Goal: Information Seeking & Learning: Learn about a topic

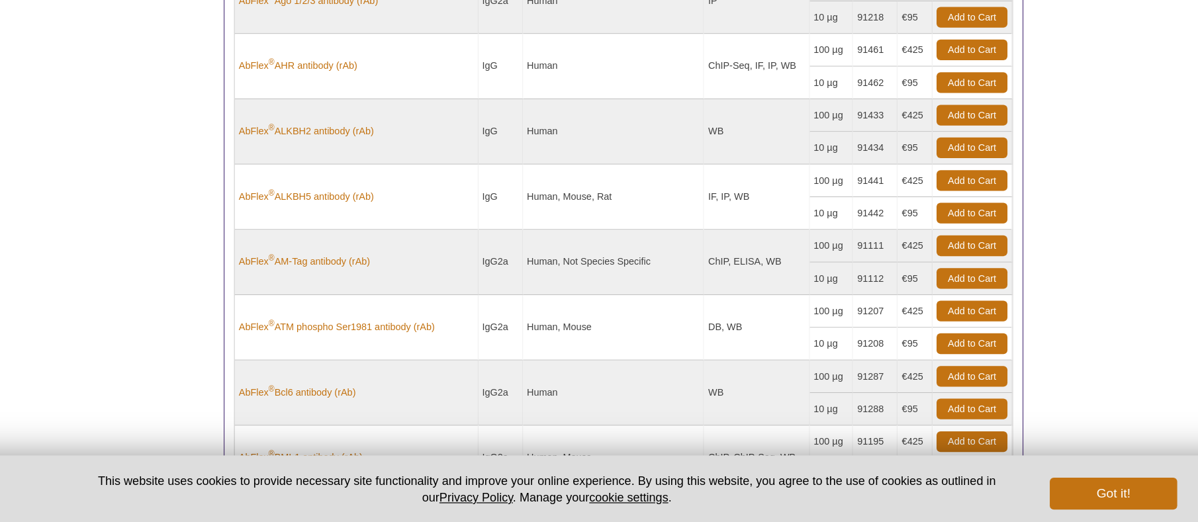
scroll to position [616, 0]
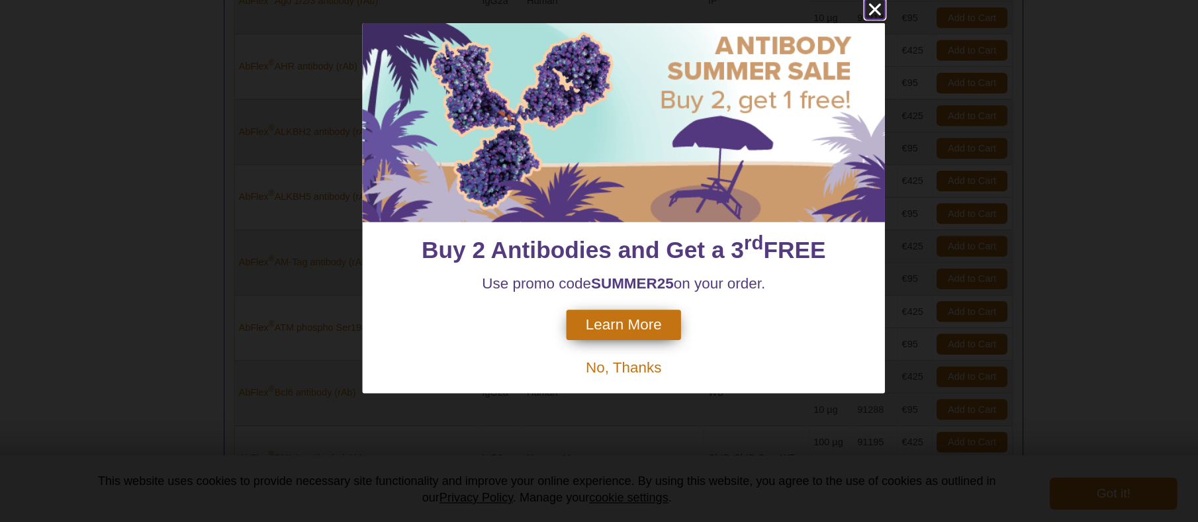
click at [806, 96] on icon "close" at bounding box center [808, 96] width 10 height 10
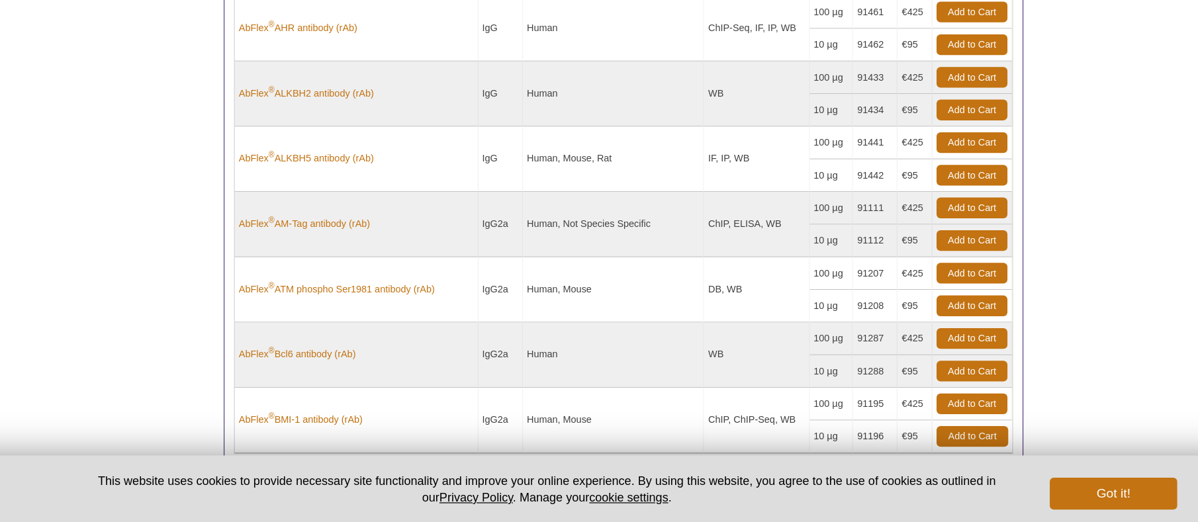
scroll to position [800, 0]
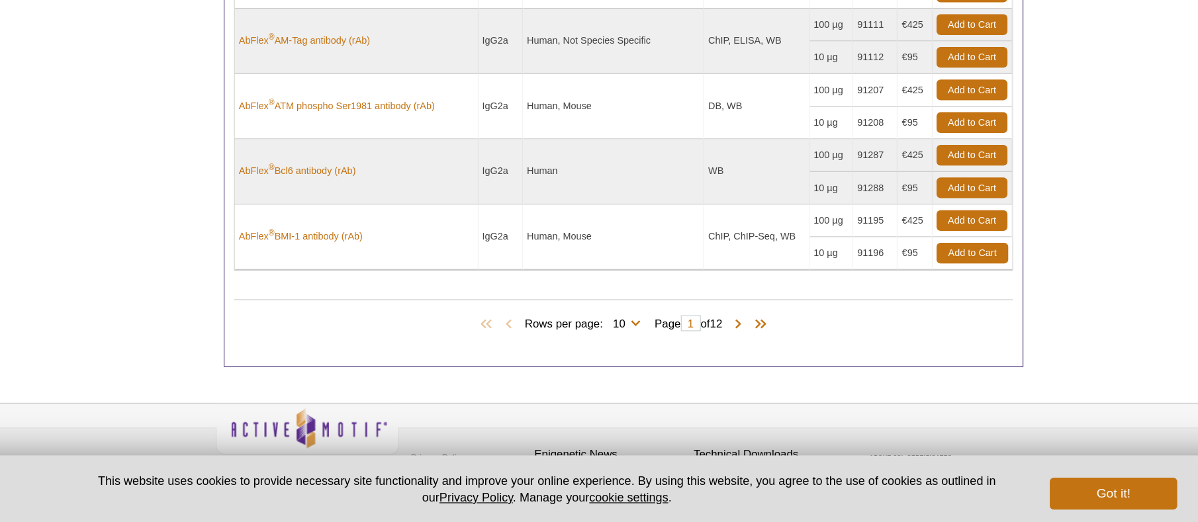
click at [607, 356] on span "Rows per page: 10 25 50 100 All 10" at bounding box center [567, 355] width 101 height 13
click at [597, 357] on select "10 25 50 100 All" at bounding box center [595, 359] width 27 height 12
select select "100"
click at [582, 353] on select "10 25 50 100 All" at bounding box center [595, 359] width 27 height 12
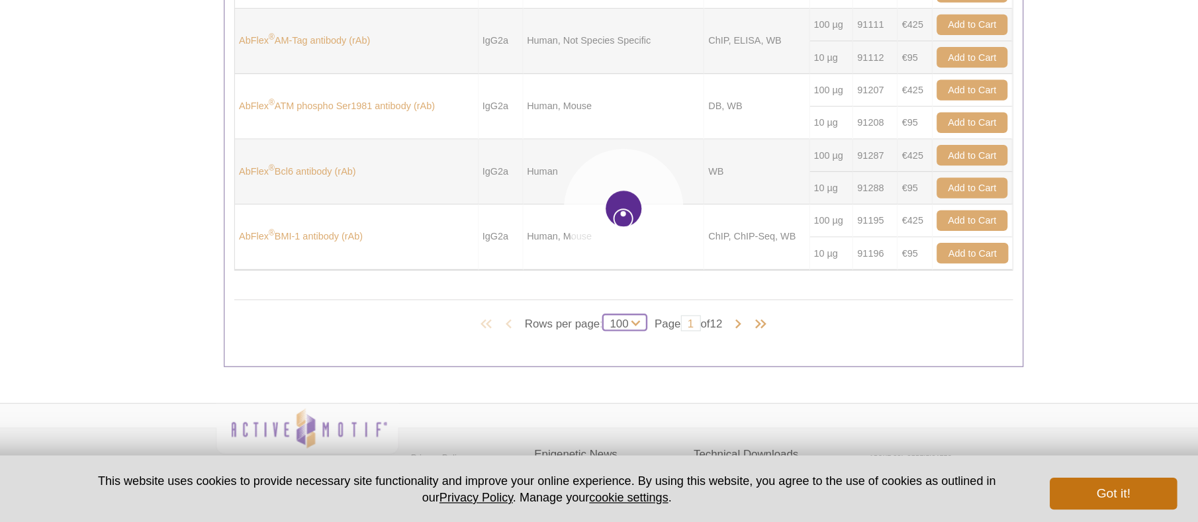
select select "100"
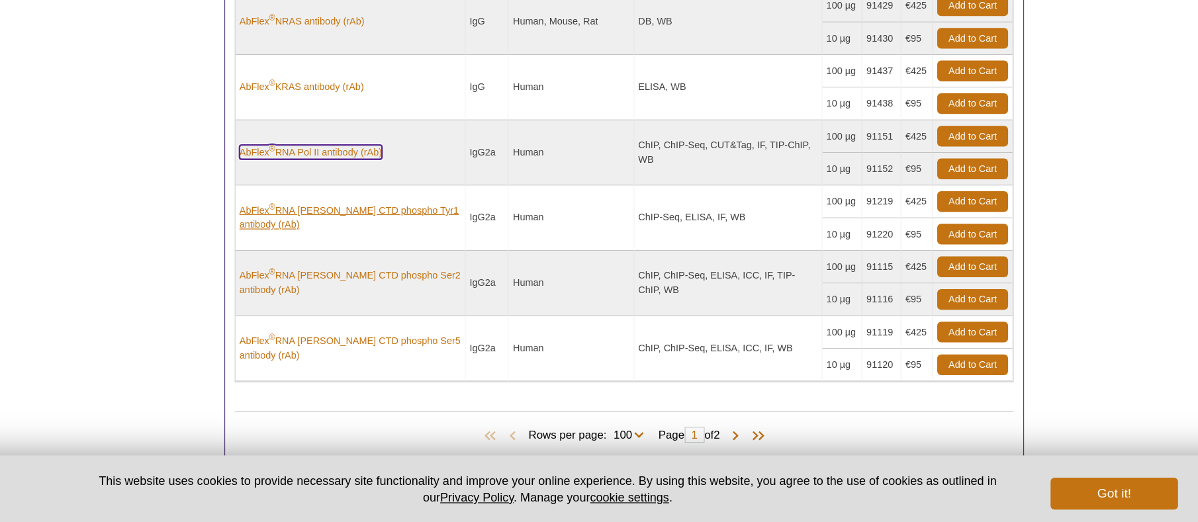
scroll to position [5606, 0]
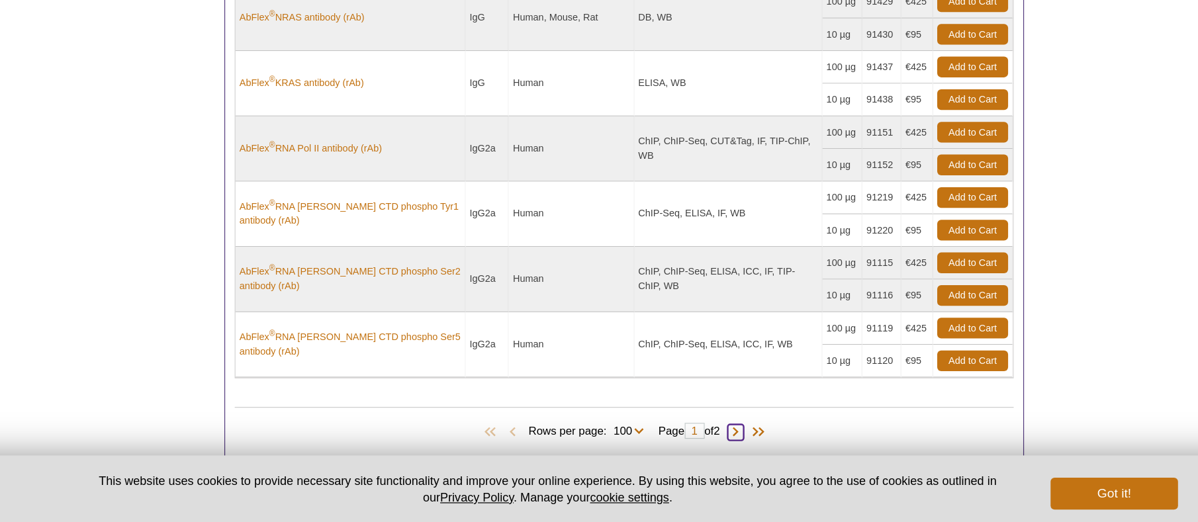
click at [698, 445] on span at bounding box center [691, 447] width 13 height 13
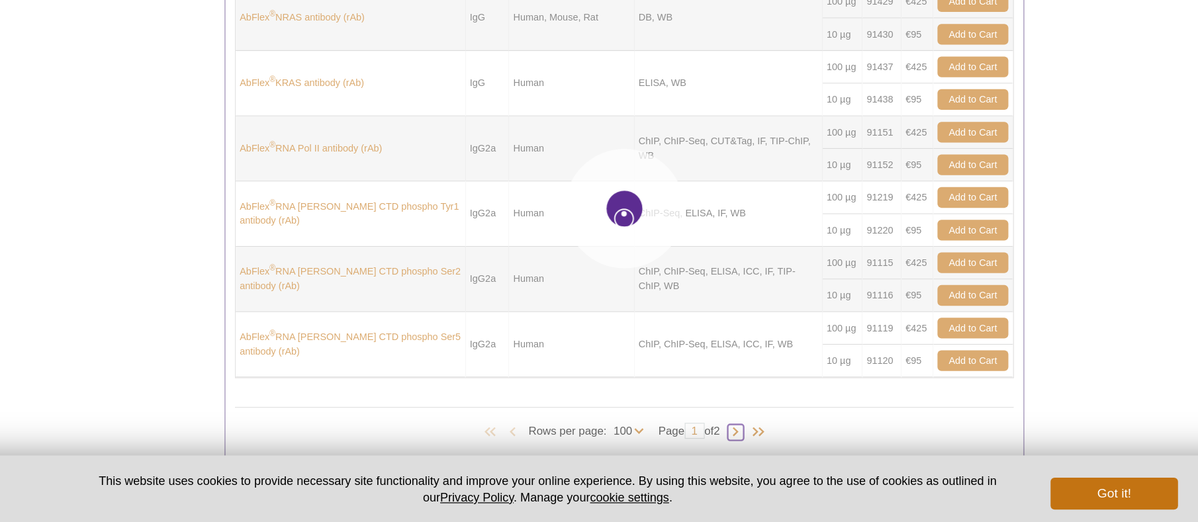
type input "2"
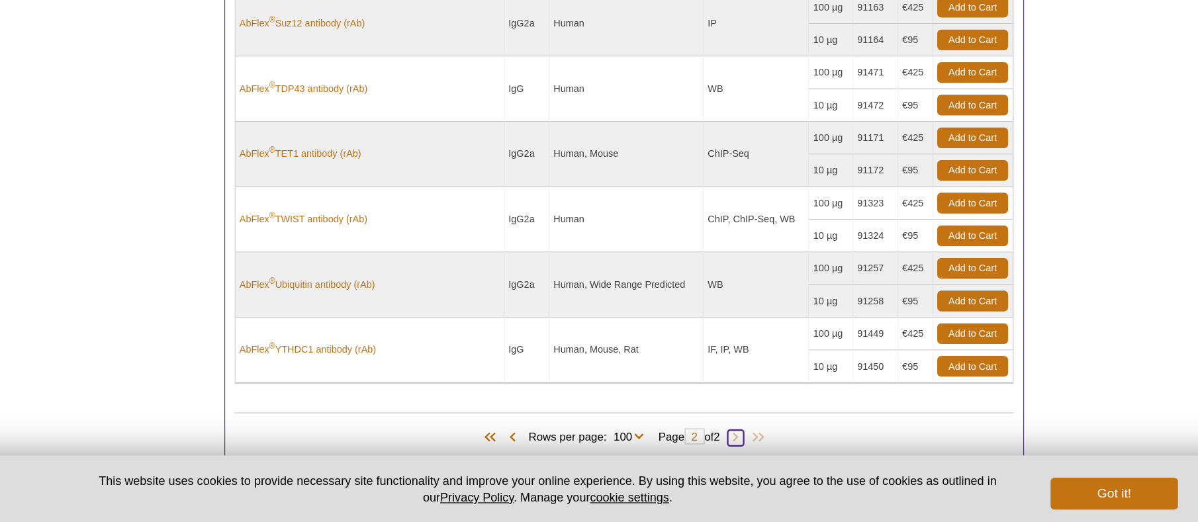
scroll to position [1061, 0]
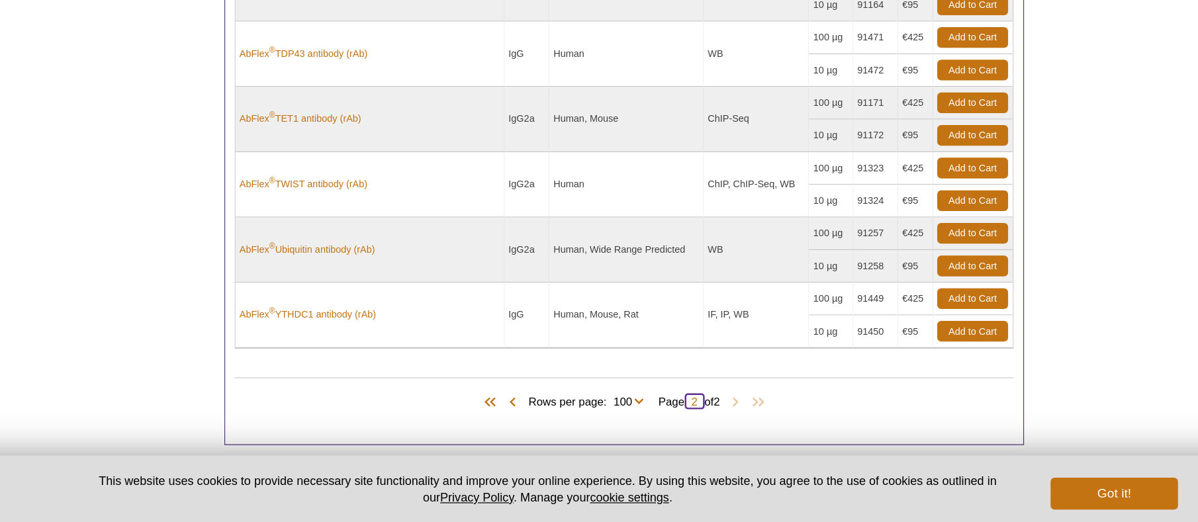
click at [654, 420] on input "2" at bounding box center [657, 421] width 17 height 13
click at [500, 417] on span at bounding box center [506, 422] width 13 height 13
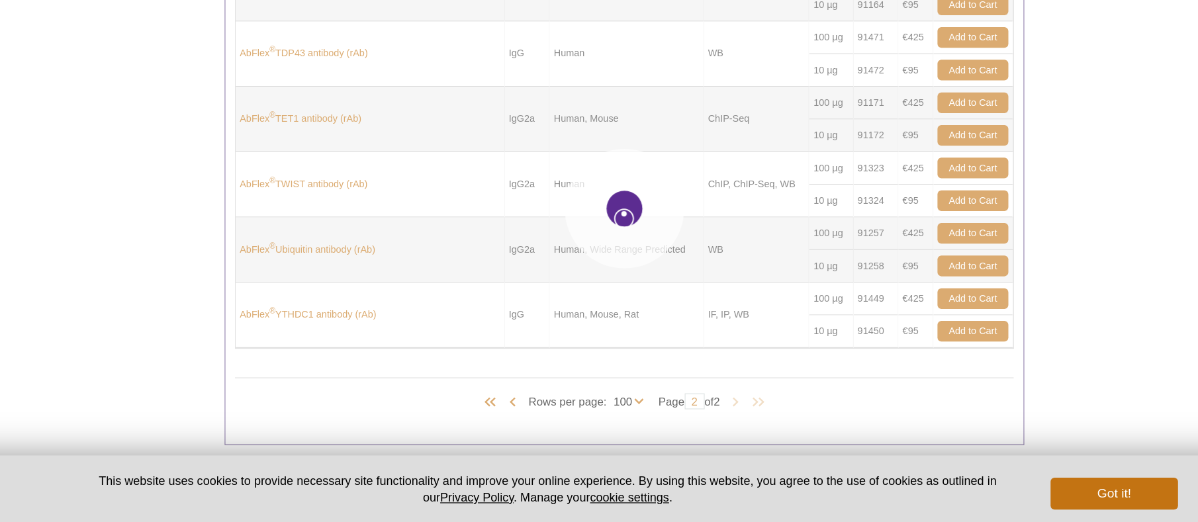
type input "1"
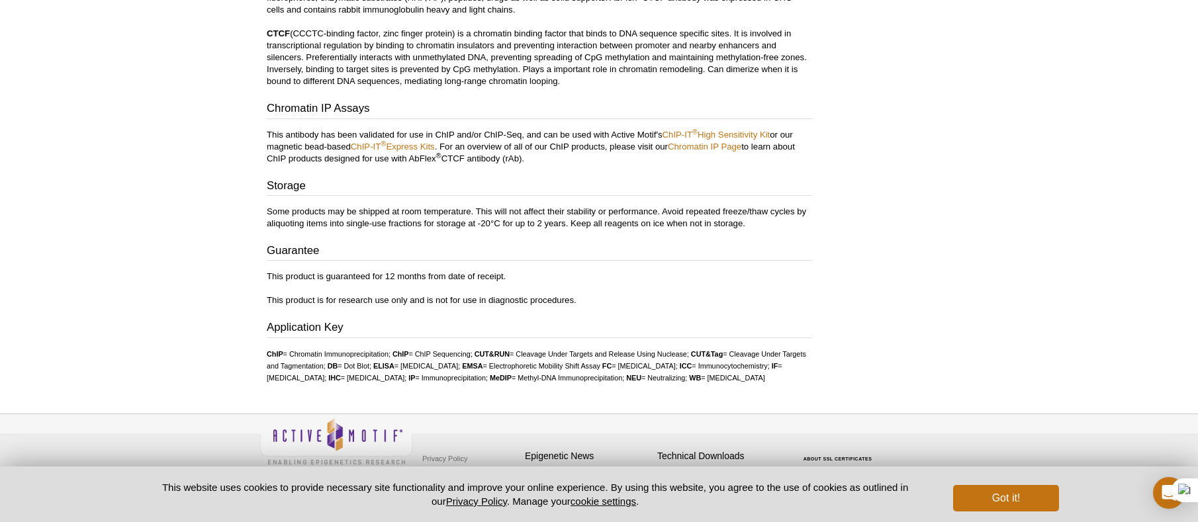
scroll to position [2007, 0]
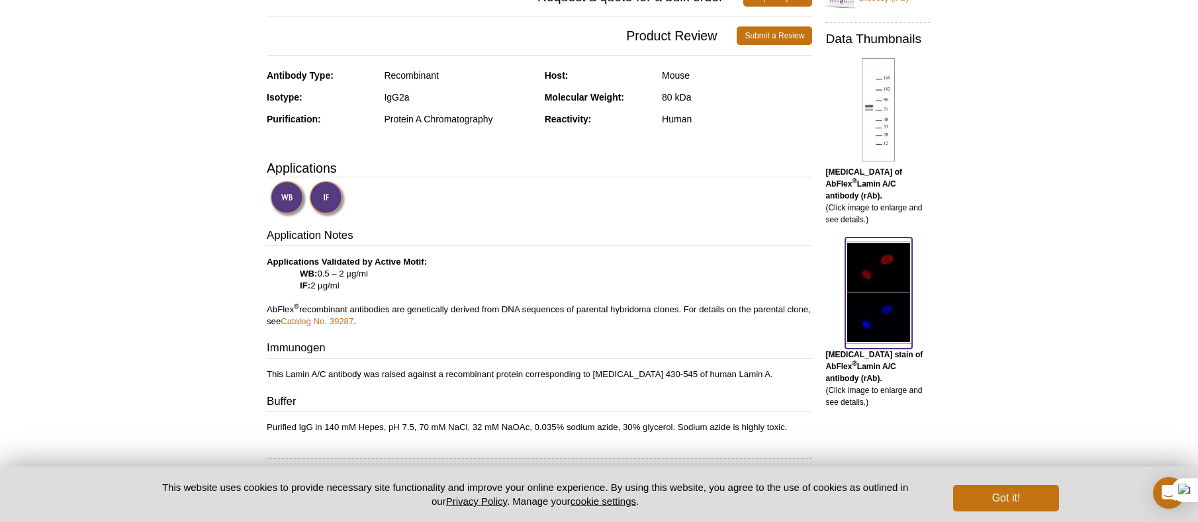
click at [880, 279] on img at bounding box center [878, 292] width 67 height 103
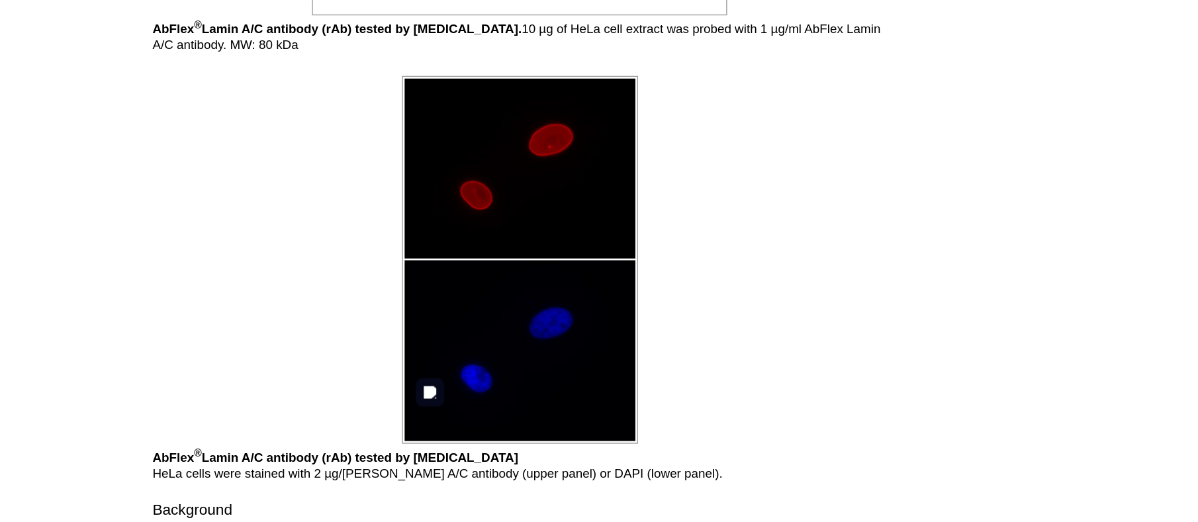
scroll to position [1775, 0]
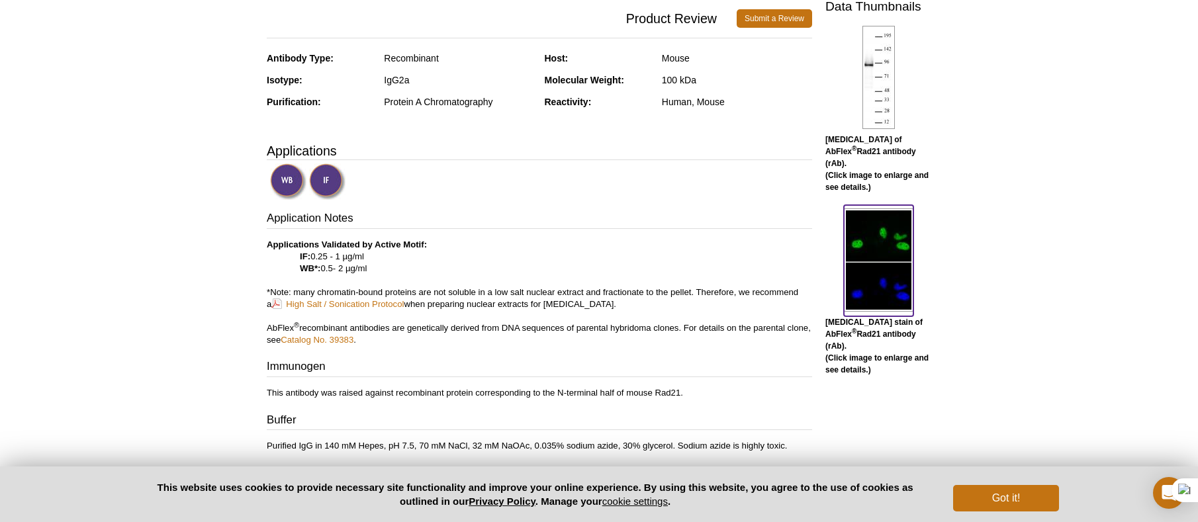
click at [881, 255] on img at bounding box center [878, 259] width 69 height 103
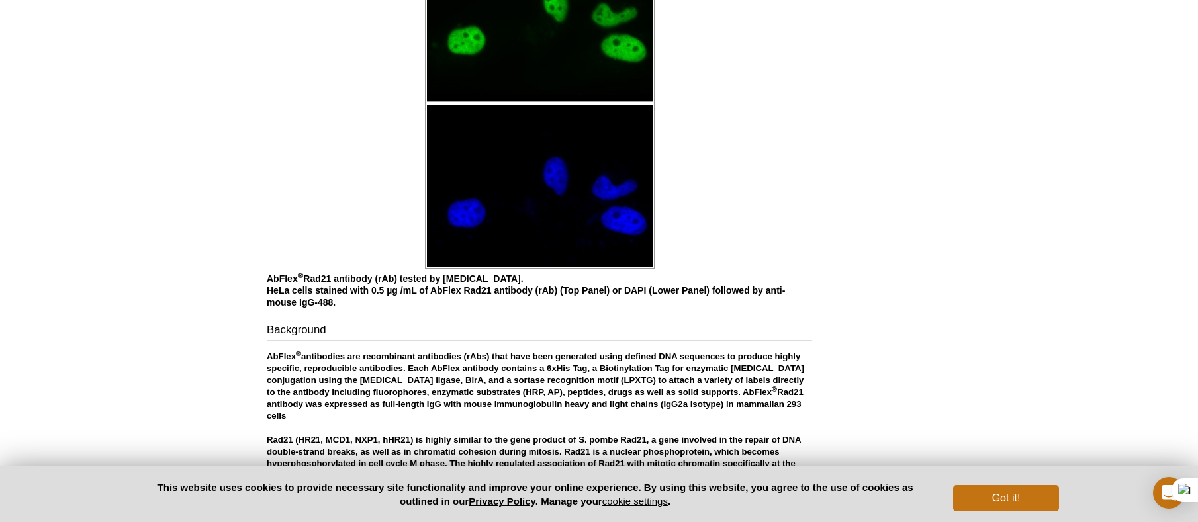
scroll to position [2060, 0]
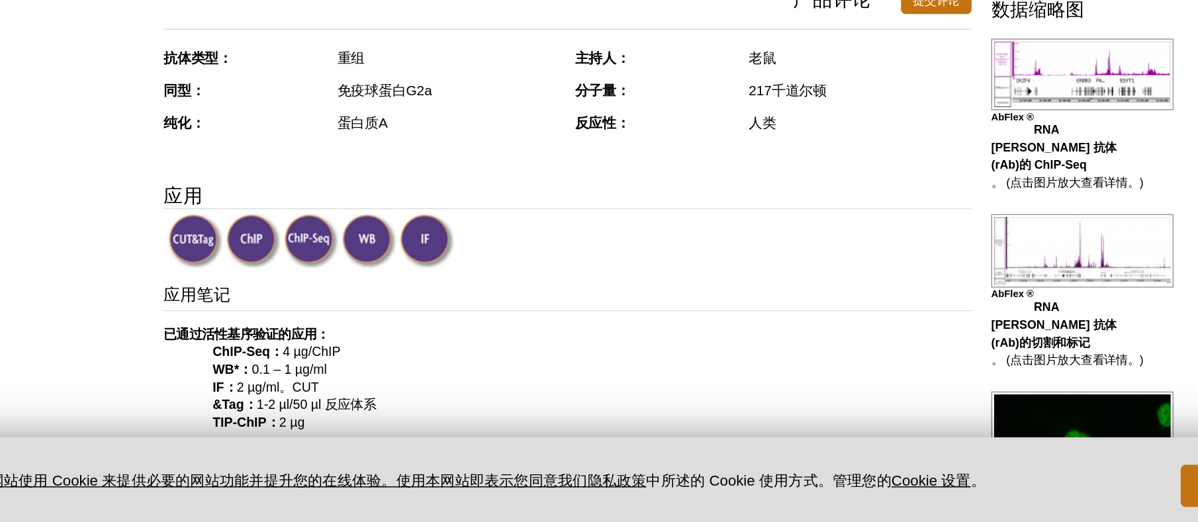
scroll to position [282, 0]
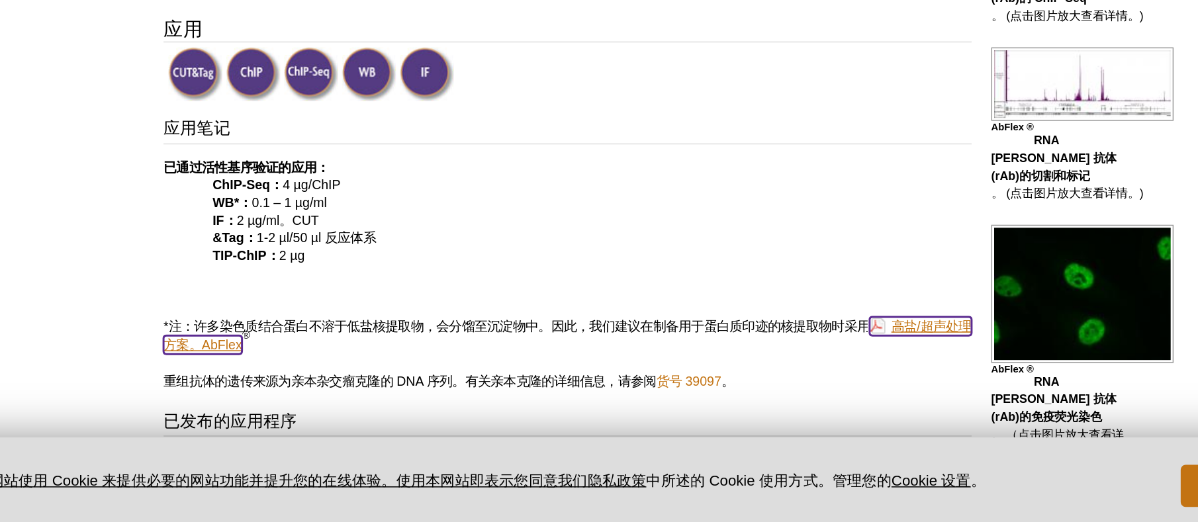
click at [786, 387] on font "高盐/超声处理方案。AbFlex" at bounding box center [539, 395] width 545 height 22
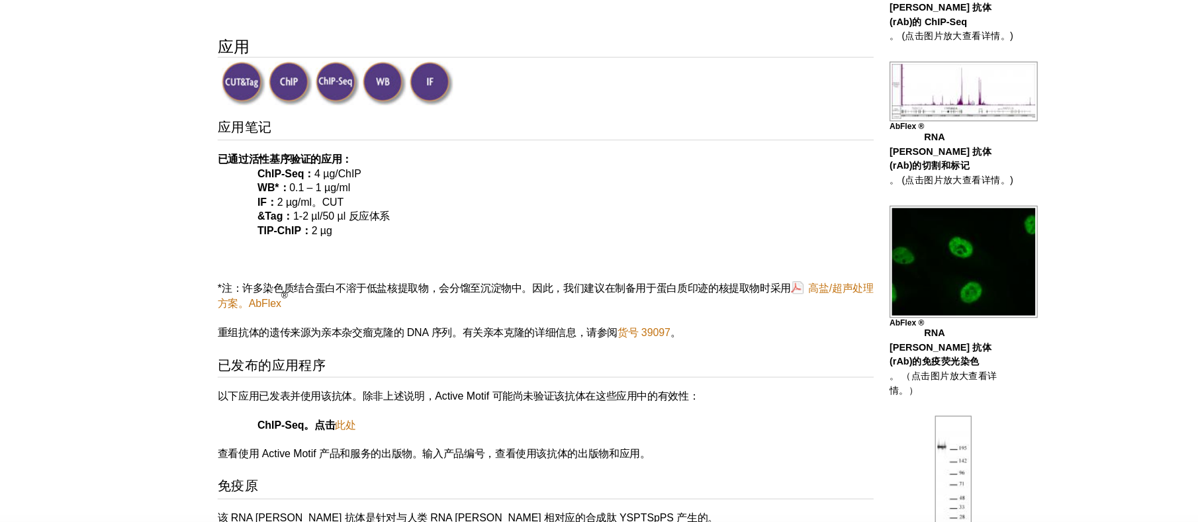
scroll to position [423, 0]
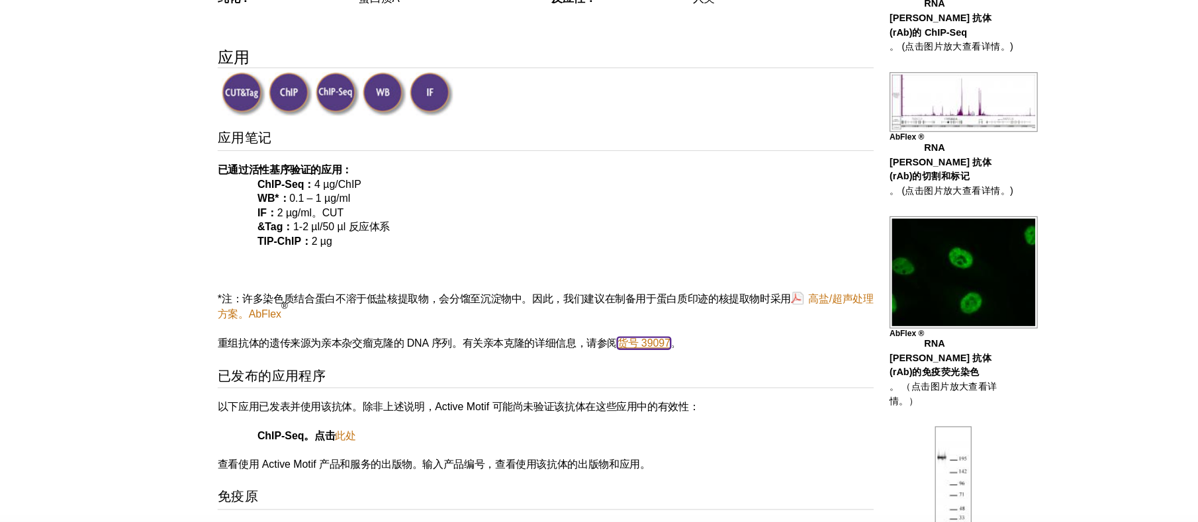
click at [635, 281] on font "货号 39097" at bounding box center [621, 286] width 44 height 10
click at [626, 281] on font "货号 39097" at bounding box center [621, 286] width 44 height 10
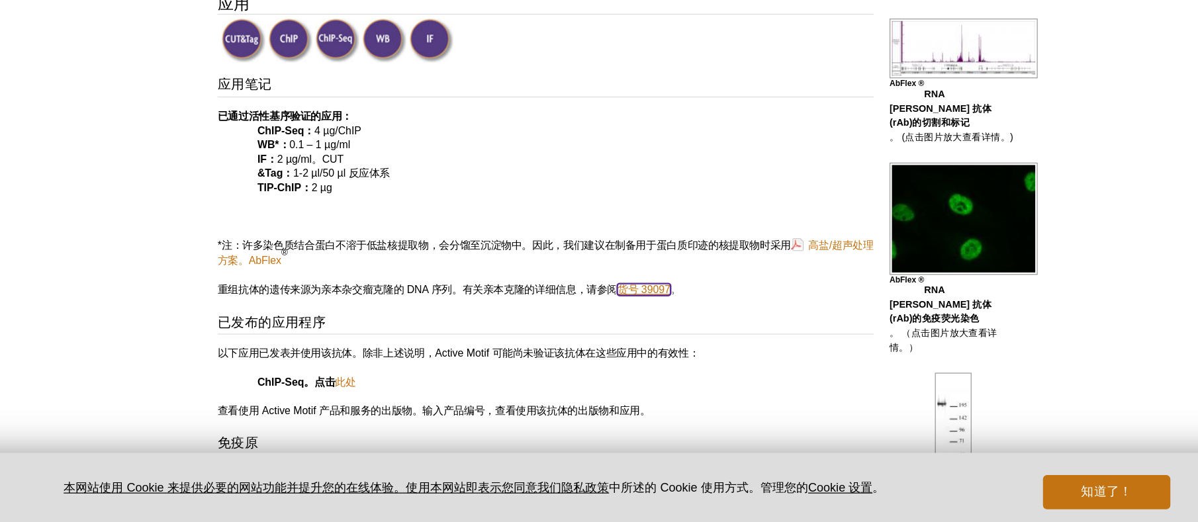
scroll to position [574, 0]
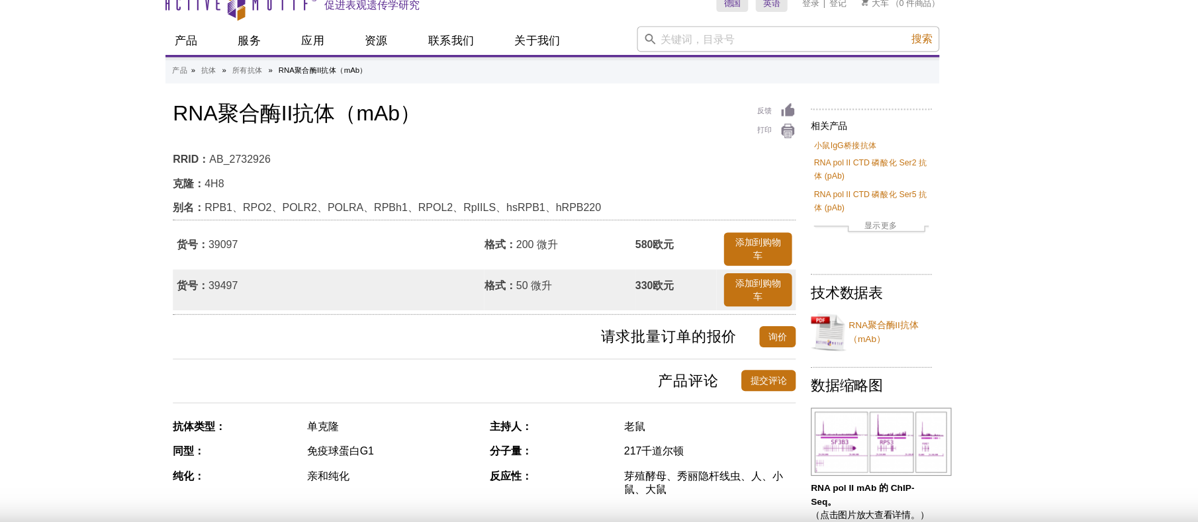
scroll to position [15, 0]
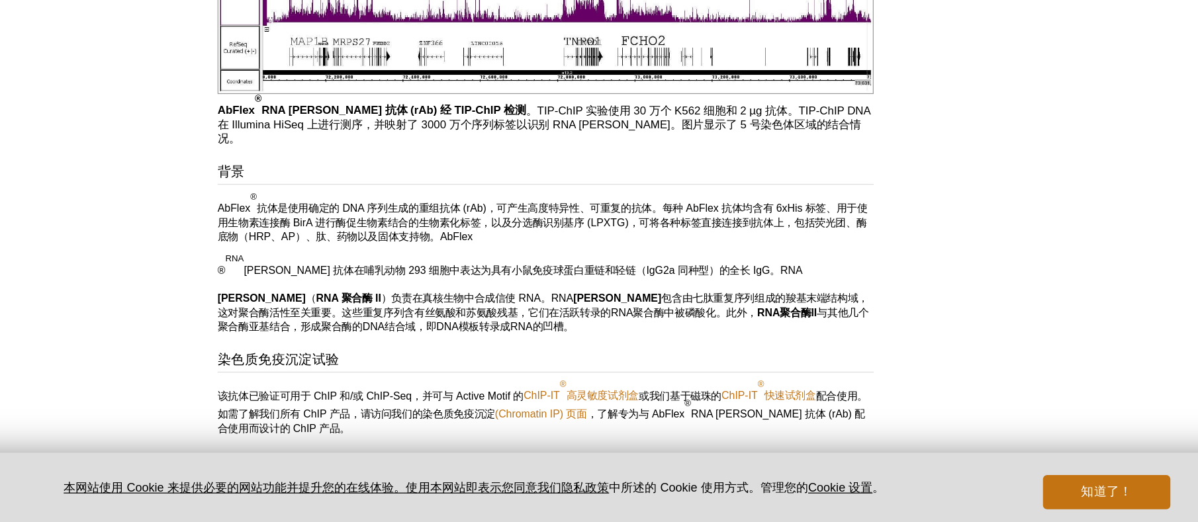
scroll to position [3363, 0]
